Goal: Browse casually

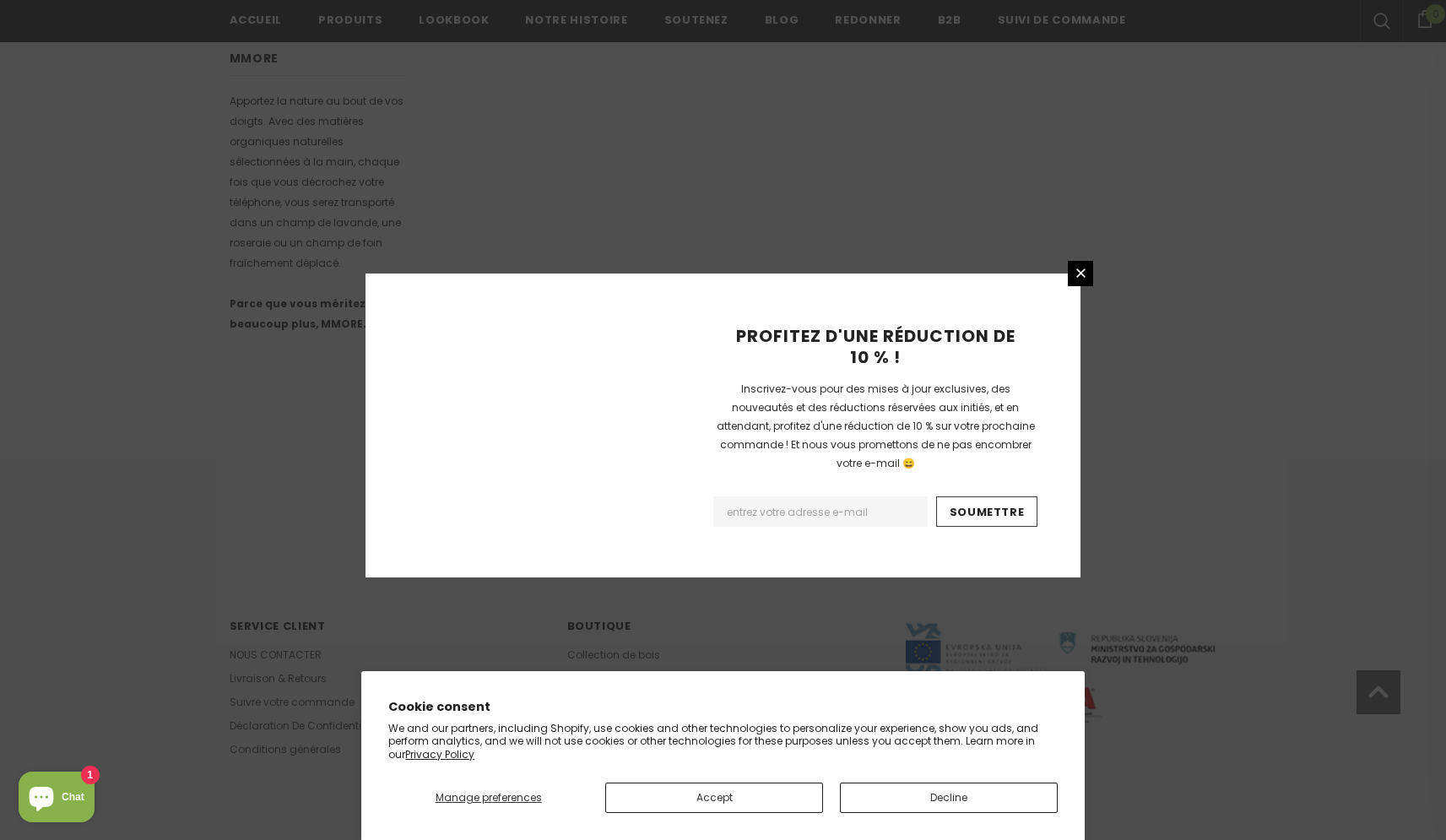
scroll to position [931, 0]
